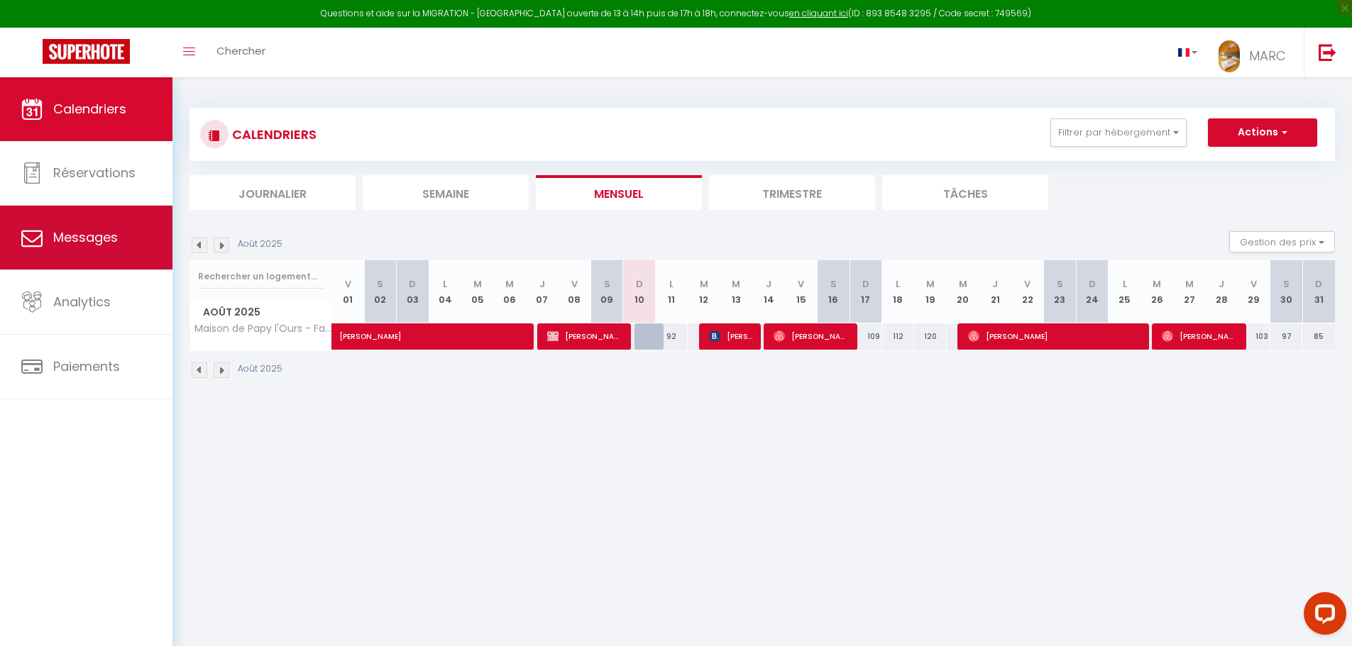
click at [84, 240] on span "Messages" at bounding box center [85, 237] width 65 height 18
select select "message"
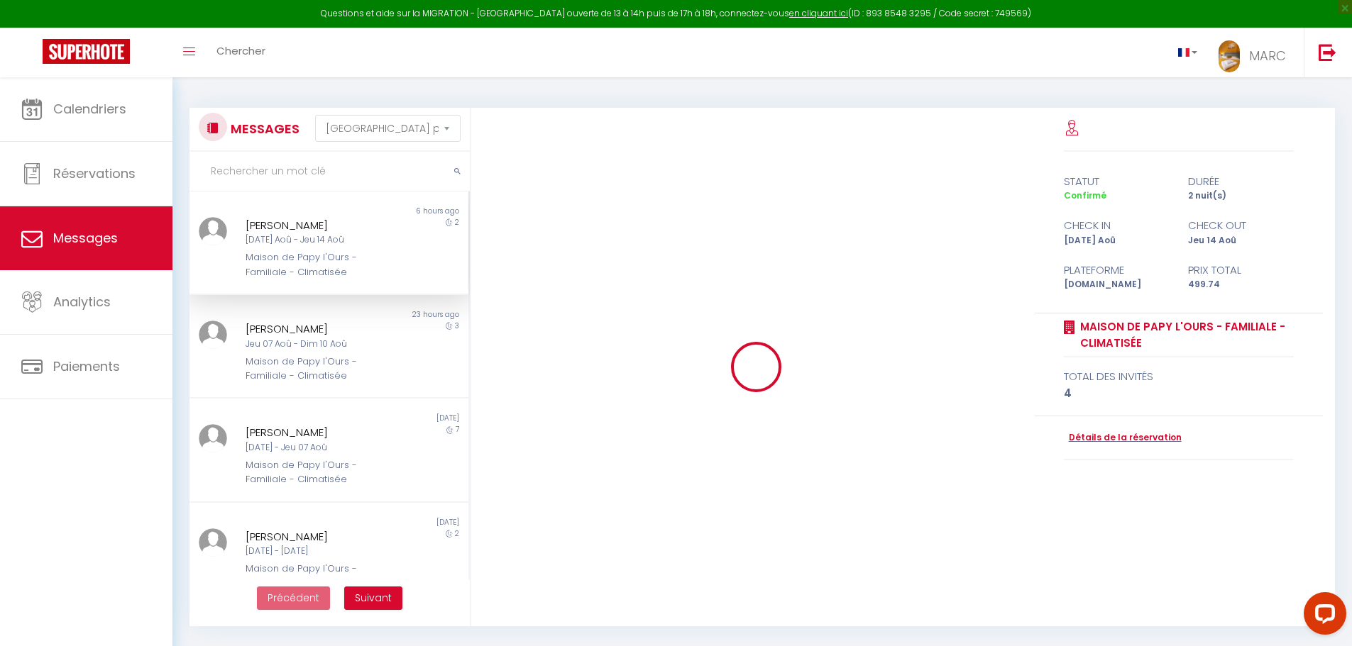
scroll to position [1193, 0]
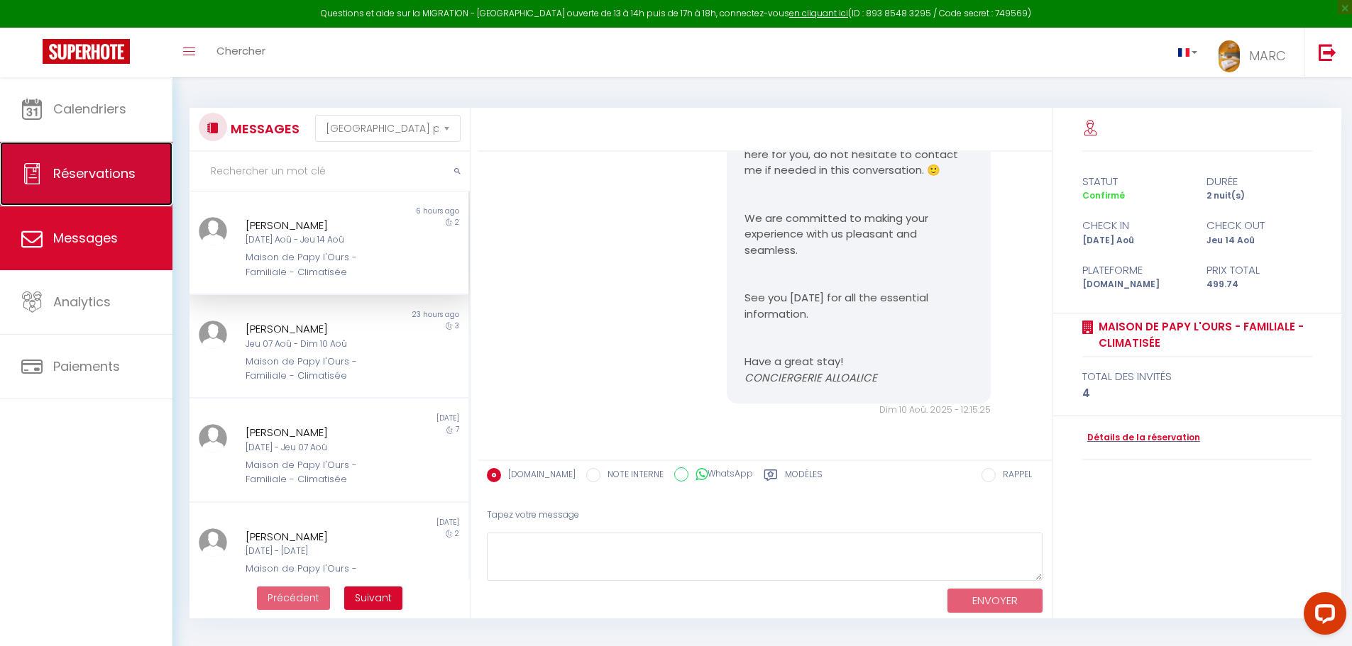
click at [83, 171] on span "Réservations" at bounding box center [94, 174] width 82 height 18
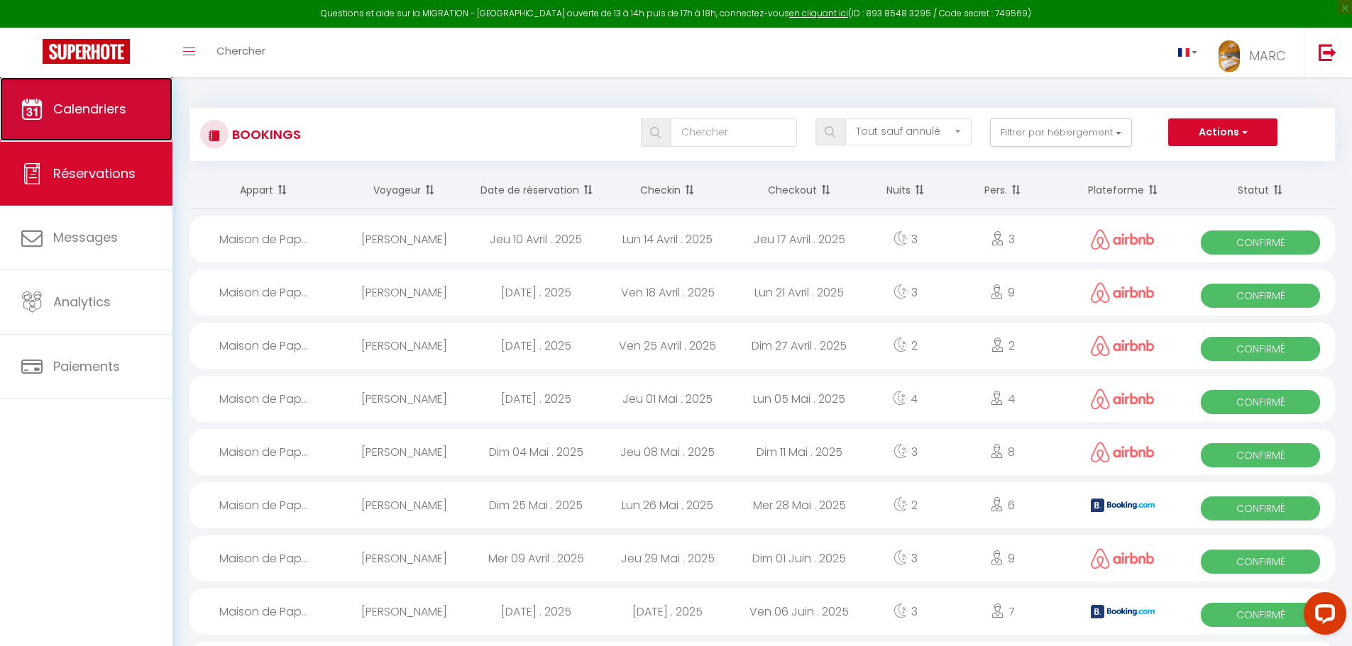
click at [118, 114] on span "Calendriers" at bounding box center [89, 109] width 73 height 18
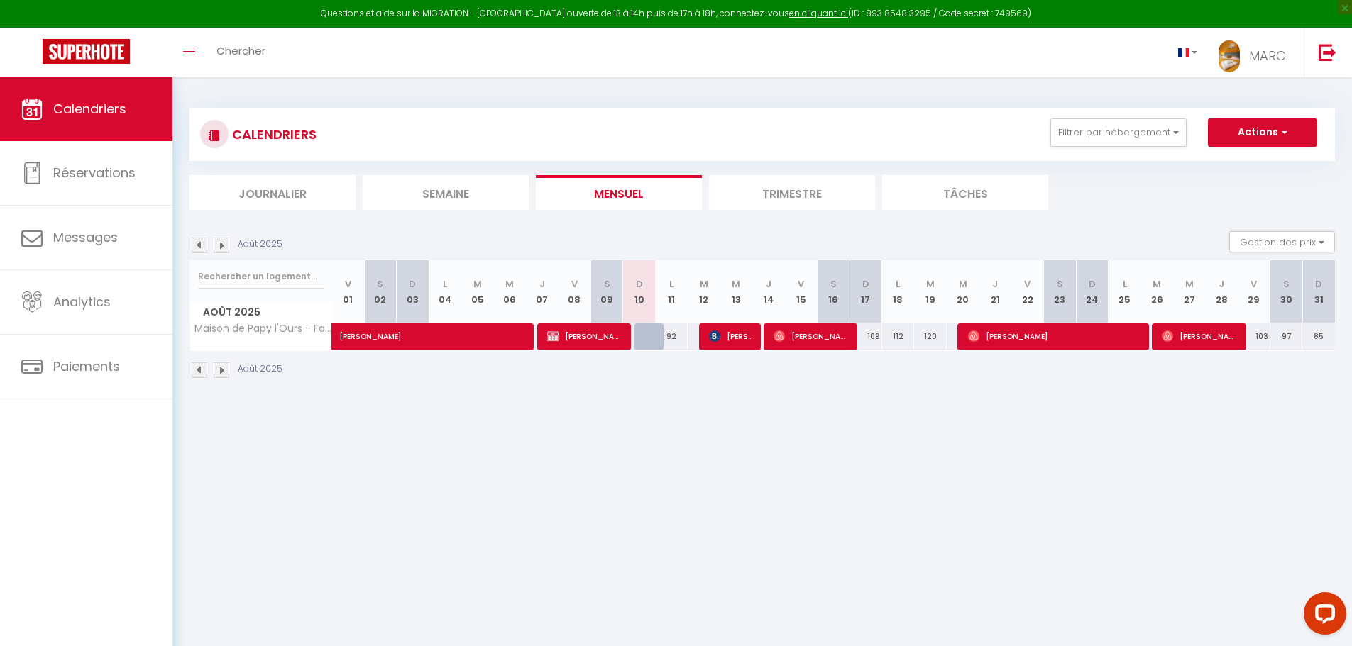
click at [219, 373] on img at bounding box center [222, 371] width 16 height 16
